Goal: Task Accomplishment & Management: Manage account settings

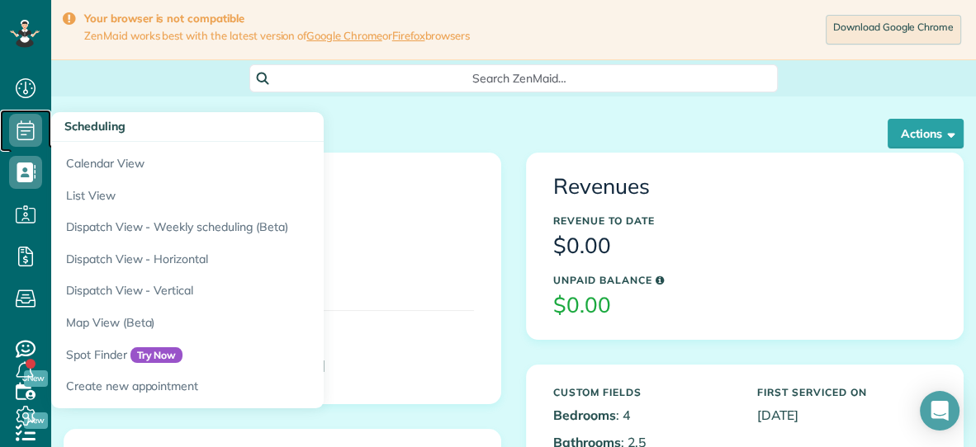
click at [26, 133] on icon at bounding box center [25, 130] width 33 height 33
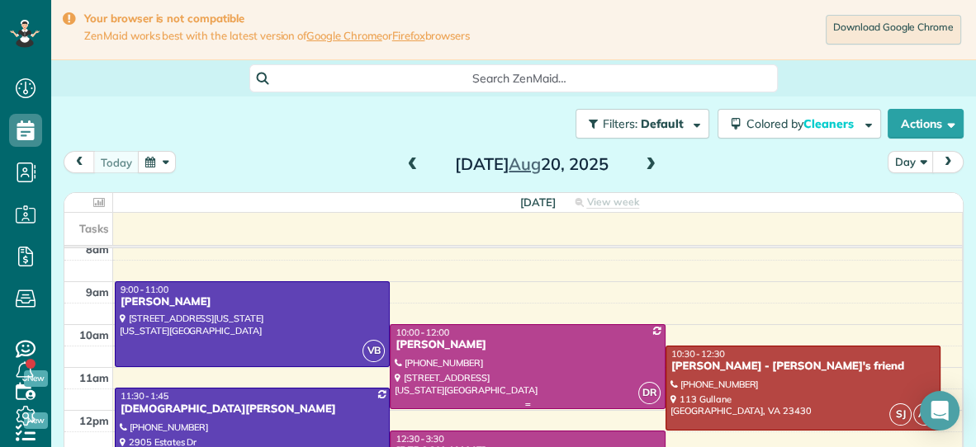
scroll to position [36, 0]
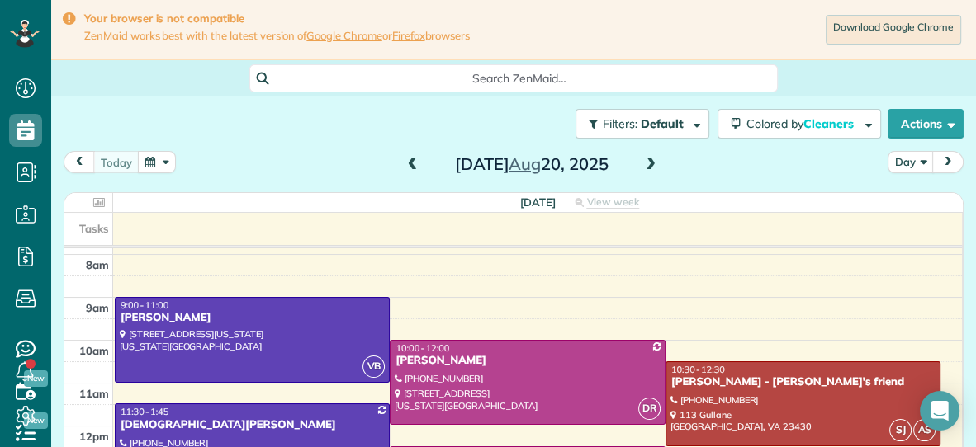
click at [651, 161] on span at bounding box center [650, 165] width 18 height 15
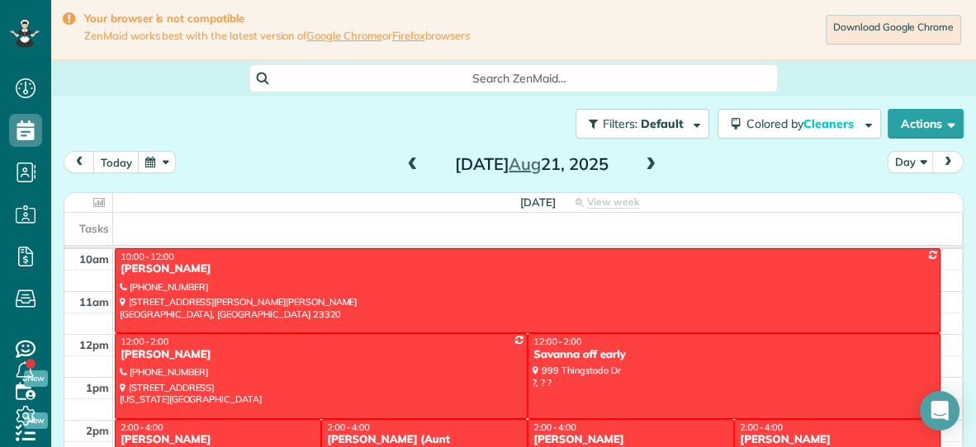
scroll to position [130, 0]
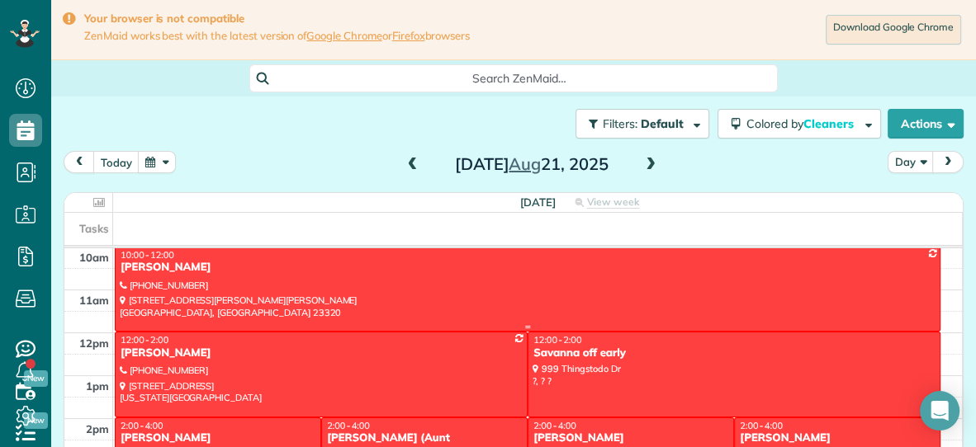
click at [520, 261] on div "[PERSON_NAME]" at bounding box center [528, 268] width 816 height 14
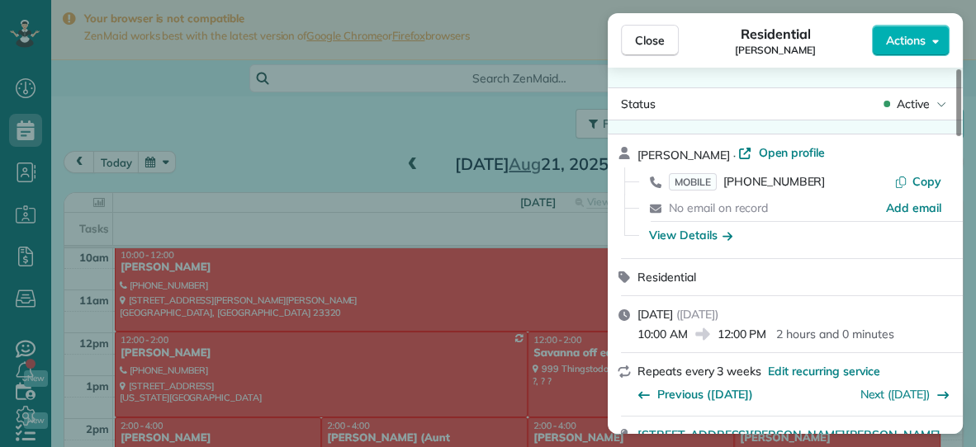
click at [904, 36] on span "Actions" at bounding box center [906, 40] width 40 height 17
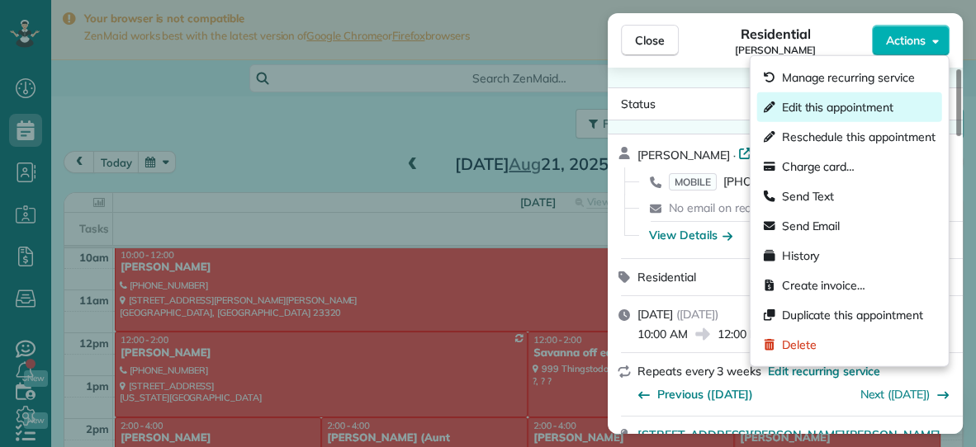
click at [790, 102] on span "Edit this appointment" at bounding box center [837, 107] width 111 height 17
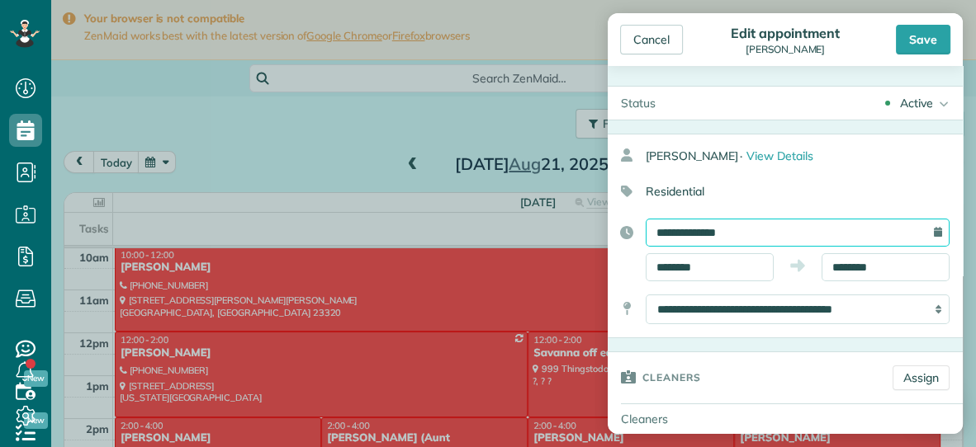
click at [769, 229] on input "**********" at bounding box center [798, 233] width 304 height 28
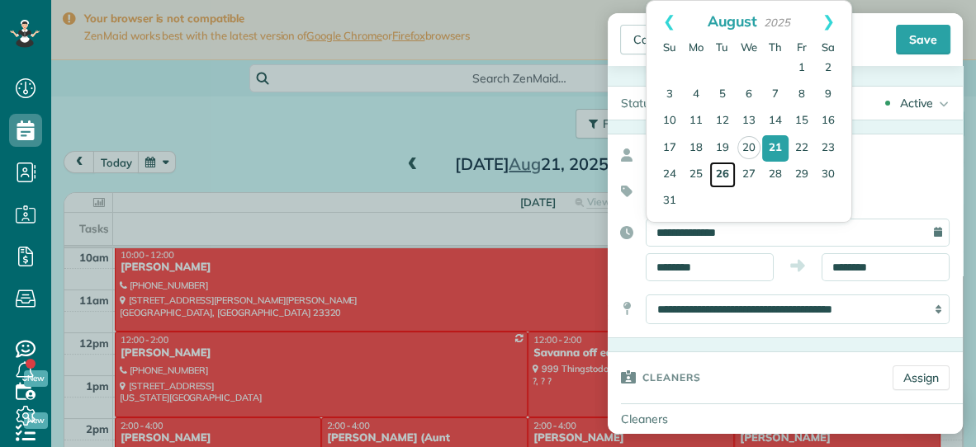
click at [724, 176] on link "26" at bounding box center [722, 175] width 26 height 26
type input "**********"
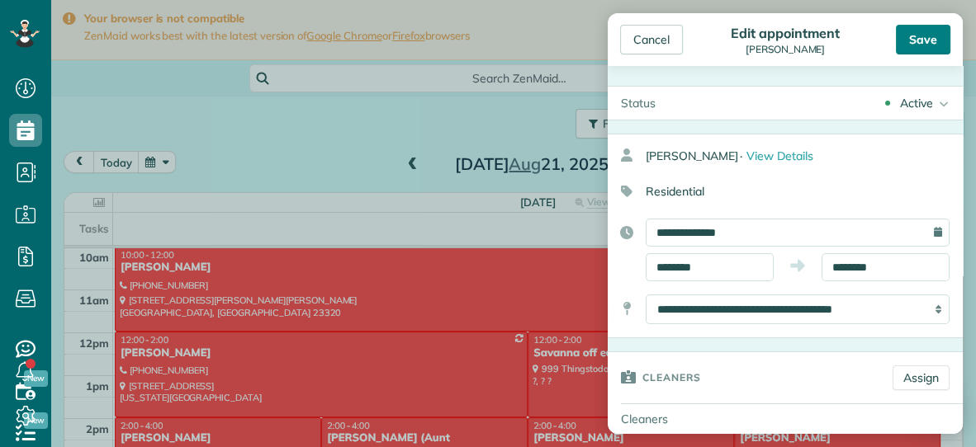
click at [912, 32] on div "Save" at bounding box center [923, 40] width 54 height 30
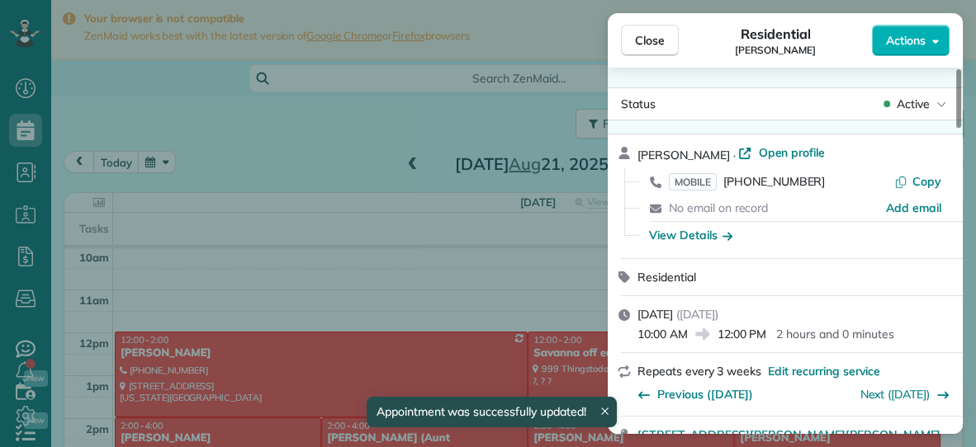
click at [629, 35] on button "Close" at bounding box center [650, 40] width 58 height 31
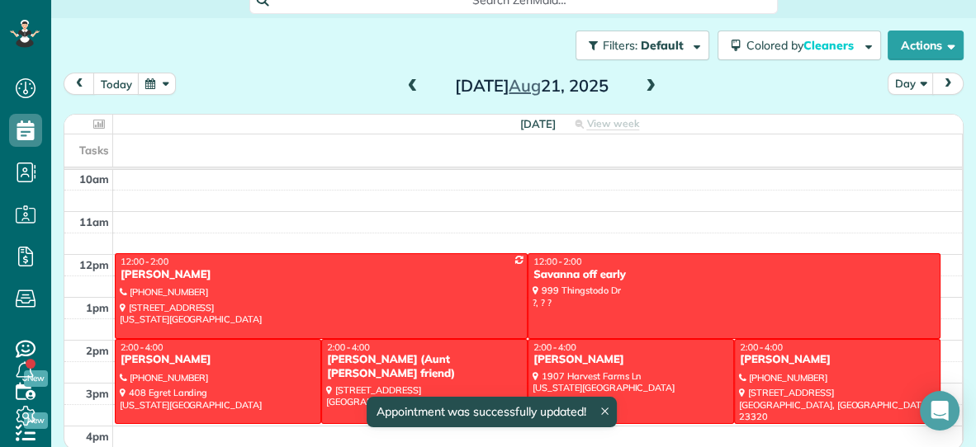
scroll to position [81, 0]
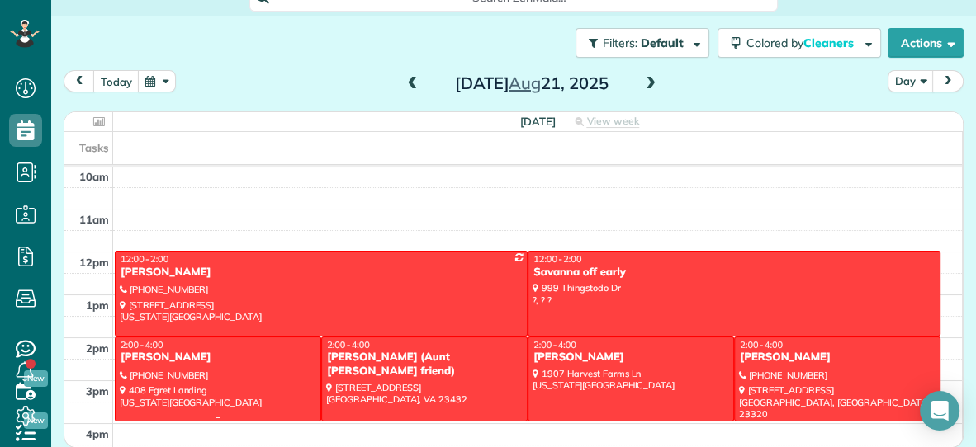
click at [259, 367] on div at bounding box center [218, 379] width 205 height 83
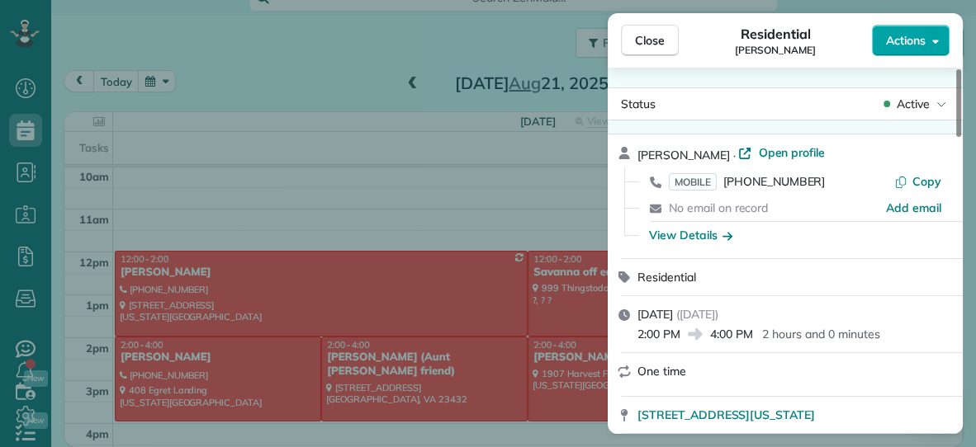
click at [902, 35] on span "Actions" at bounding box center [906, 40] width 40 height 17
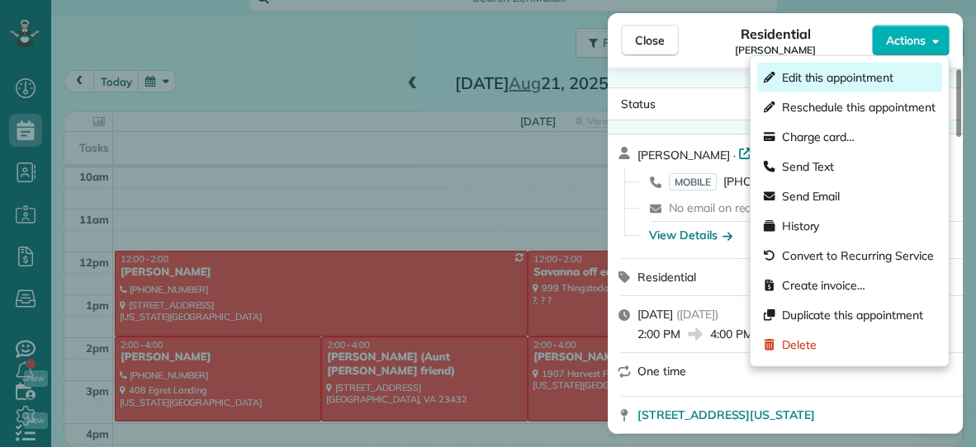
click at [854, 73] on span "Edit this appointment" at bounding box center [837, 77] width 111 height 17
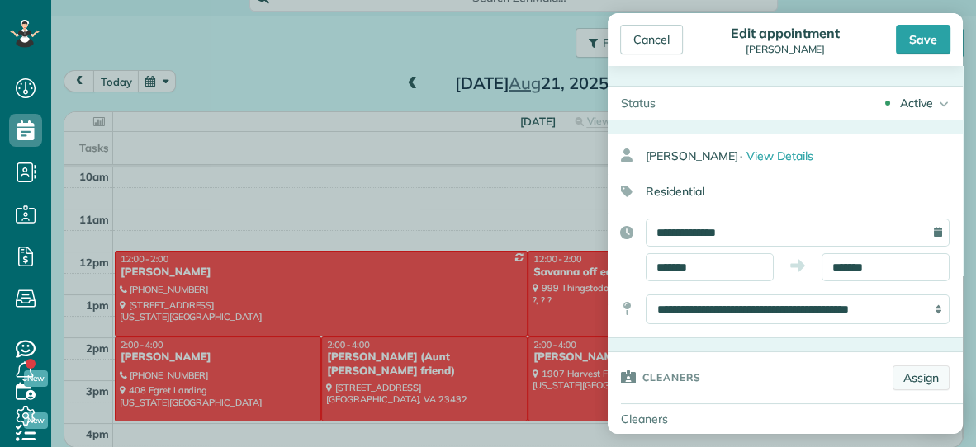
click at [929, 373] on link "Assign" at bounding box center [920, 378] width 57 height 25
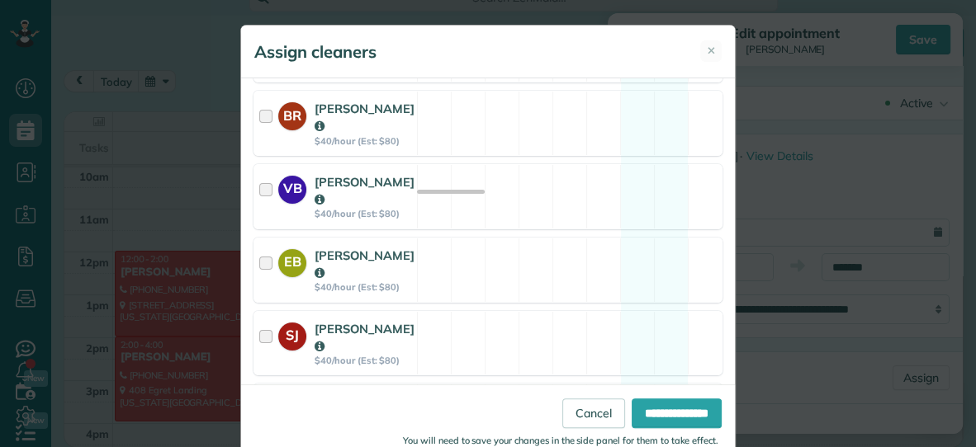
scroll to position [358, 0]
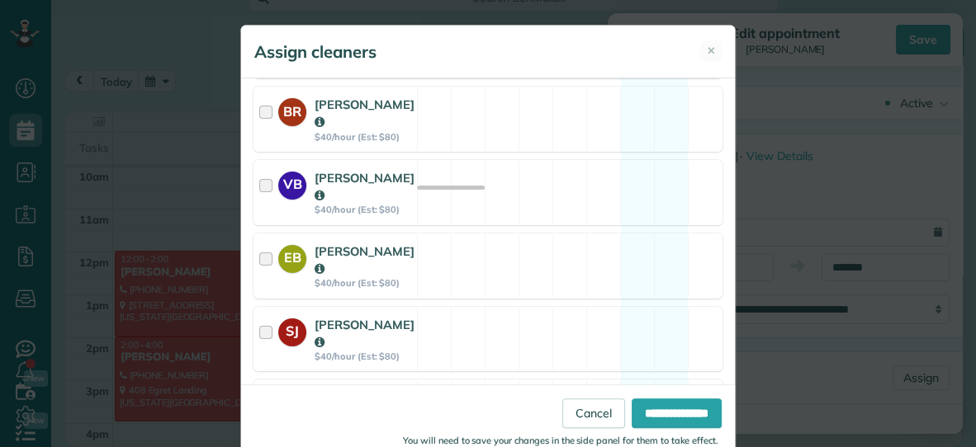
click at [287, 246] on strong "EB" at bounding box center [292, 256] width 28 height 23
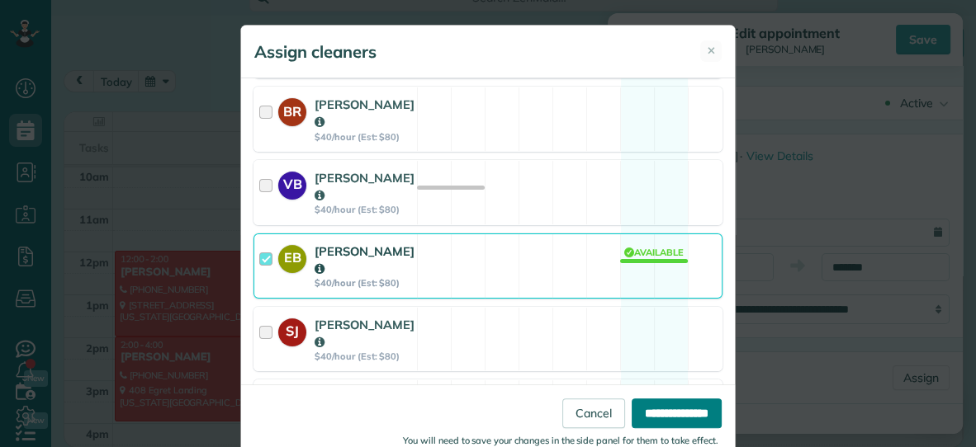
click at [666, 411] on input "**********" at bounding box center [677, 414] width 90 height 30
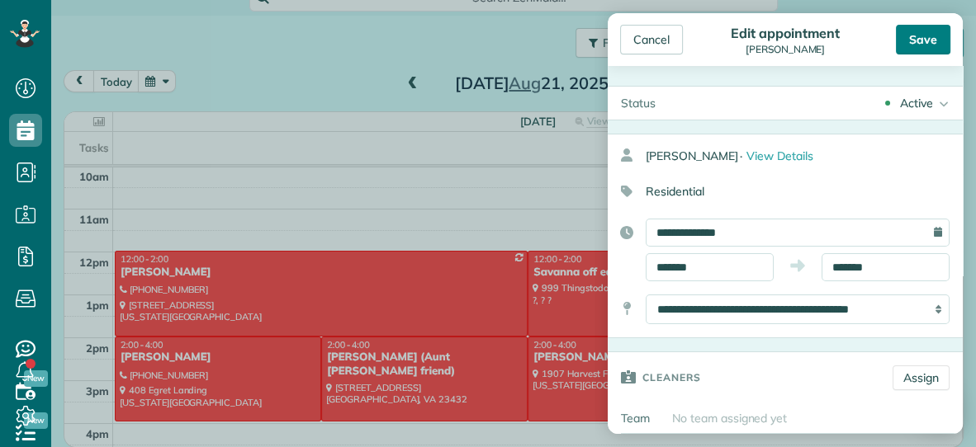
click at [916, 41] on div "Save" at bounding box center [923, 40] width 54 height 30
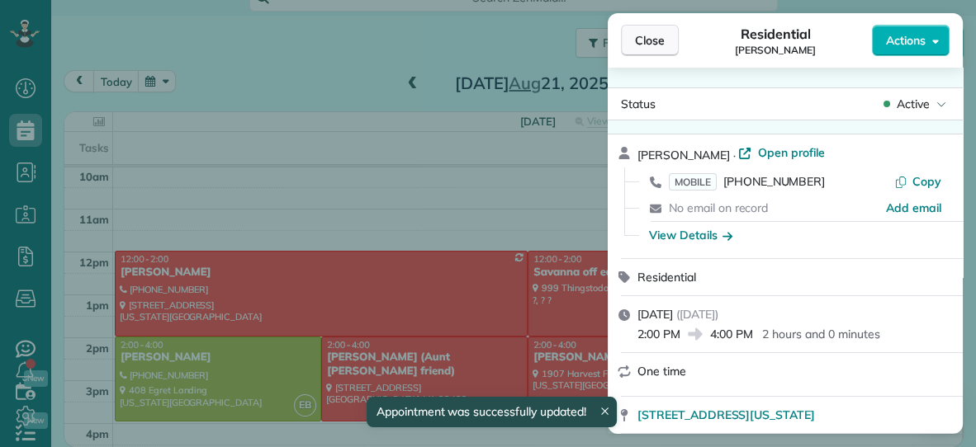
scroll to position [79, 0]
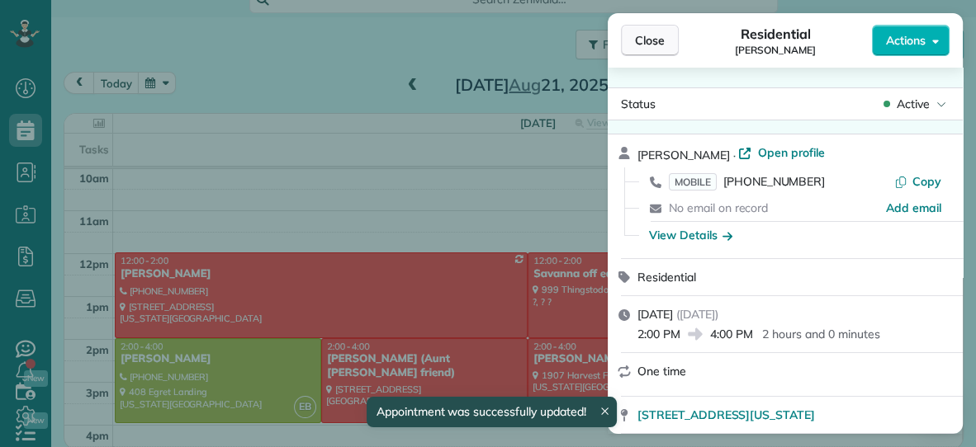
click at [655, 35] on span "Close" at bounding box center [650, 40] width 30 height 17
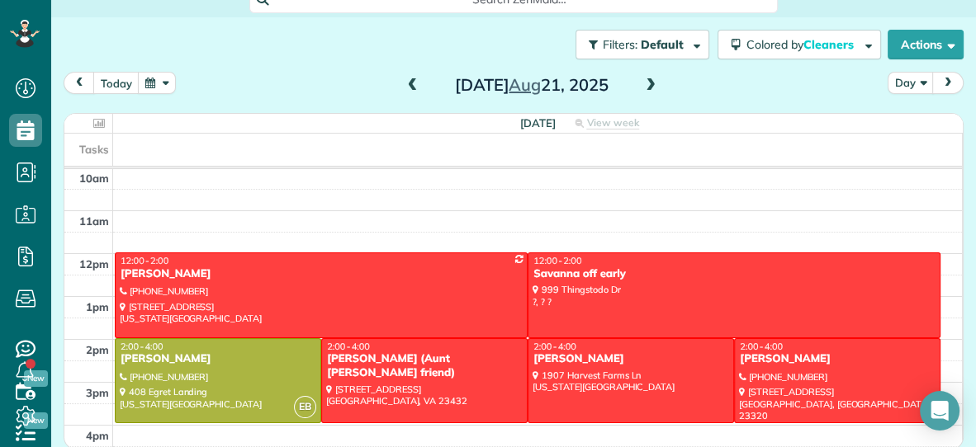
click at [655, 87] on span at bounding box center [650, 85] width 18 height 15
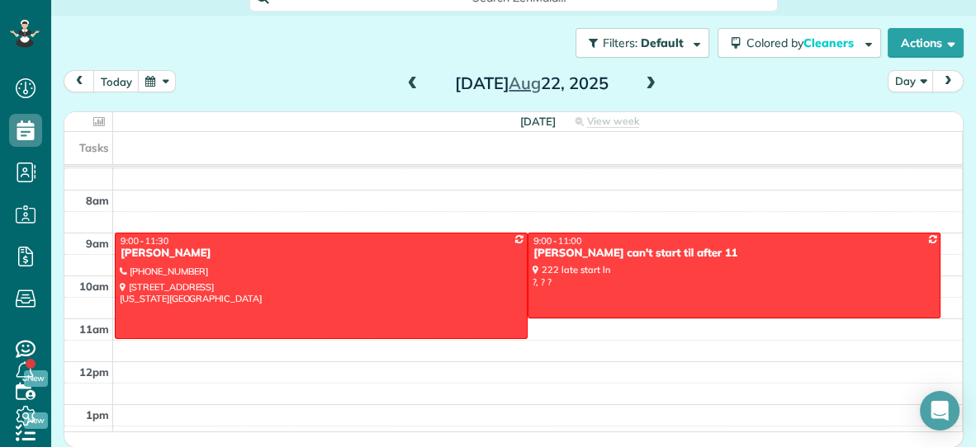
scroll to position [13, 0]
